Goal: Transaction & Acquisition: Purchase product/service

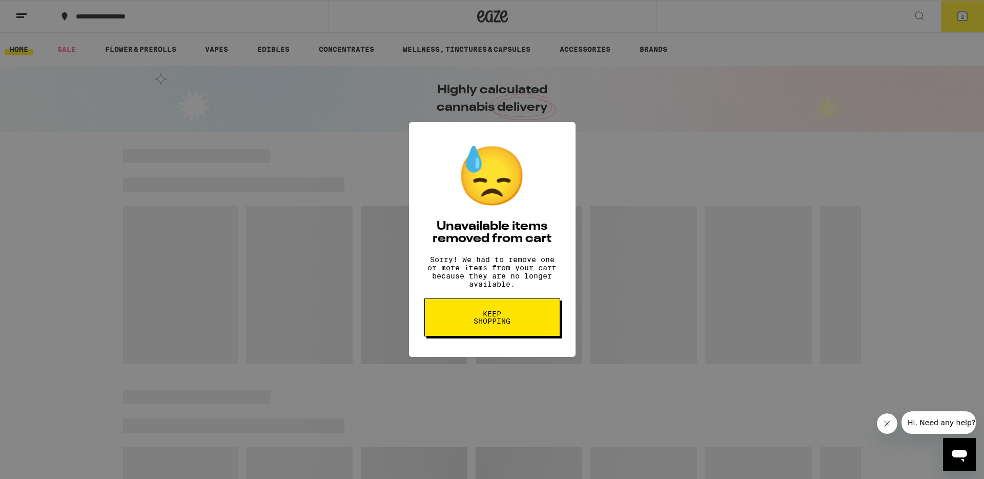
drag, startPoint x: 482, startPoint y: 326, endPoint x: 597, endPoint y: 285, distance: 122.6
click at [482, 325] on span "Keep Shopping" at bounding box center [492, 317] width 53 height 14
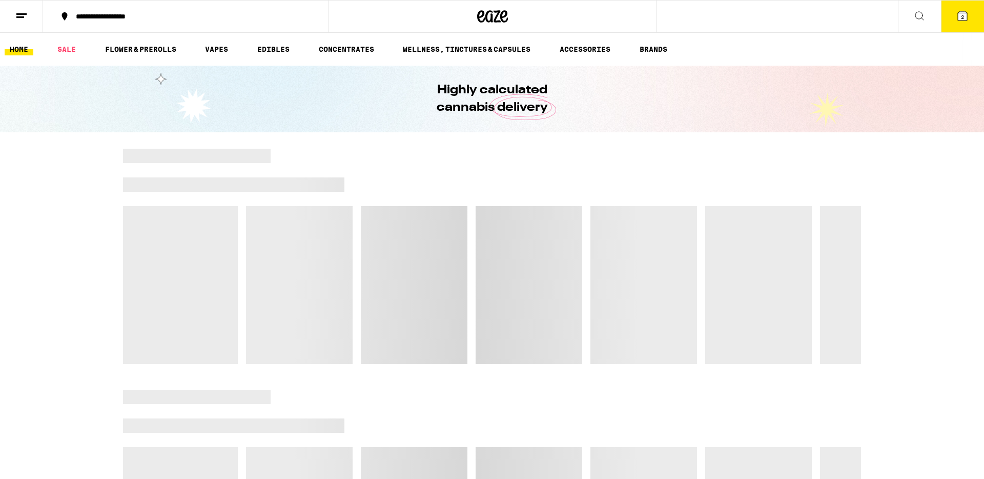
click at [960, 17] on icon at bounding box center [962, 15] width 9 height 9
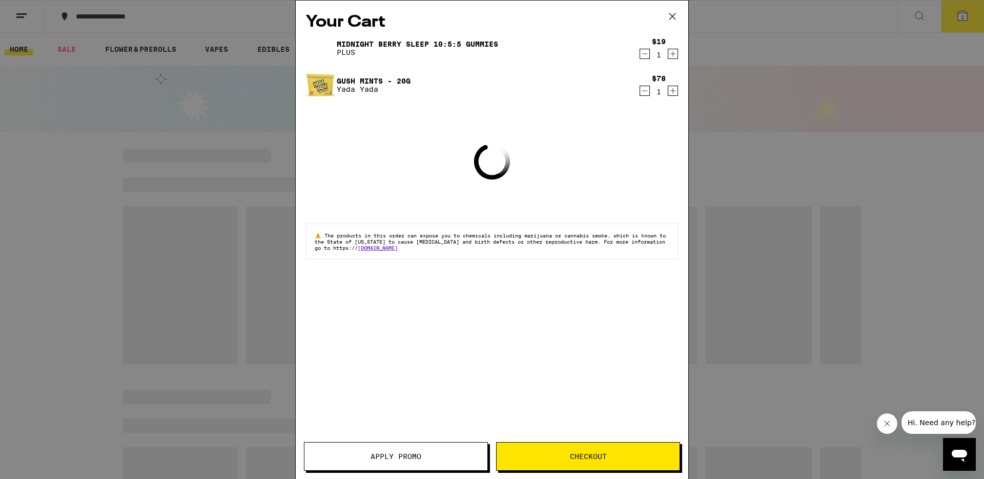
click at [644, 92] on icon "Decrement" at bounding box center [644, 91] width 9 height 12
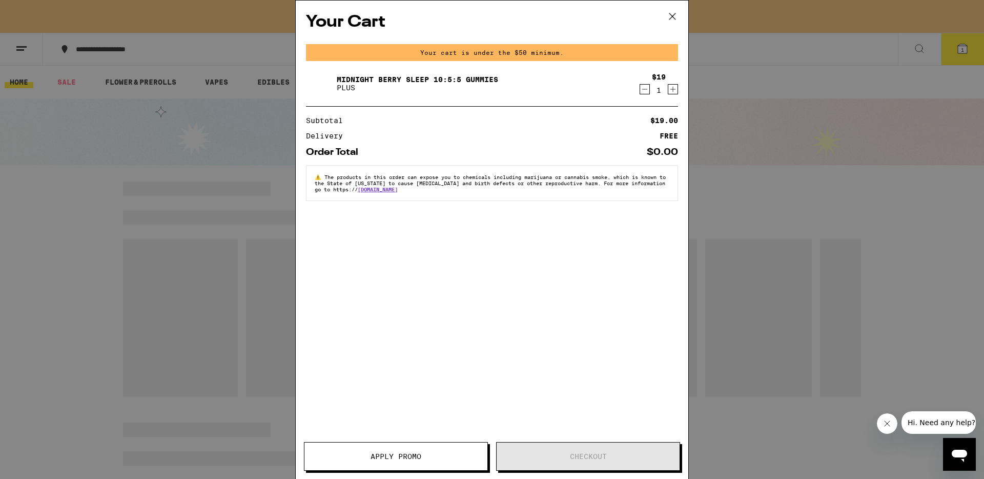
click at [644, 90] on icon "Decrement" at bounding box center [644, 89] width 9 height 12
